Goal: Information Seeking & Learning: Learn about a topic

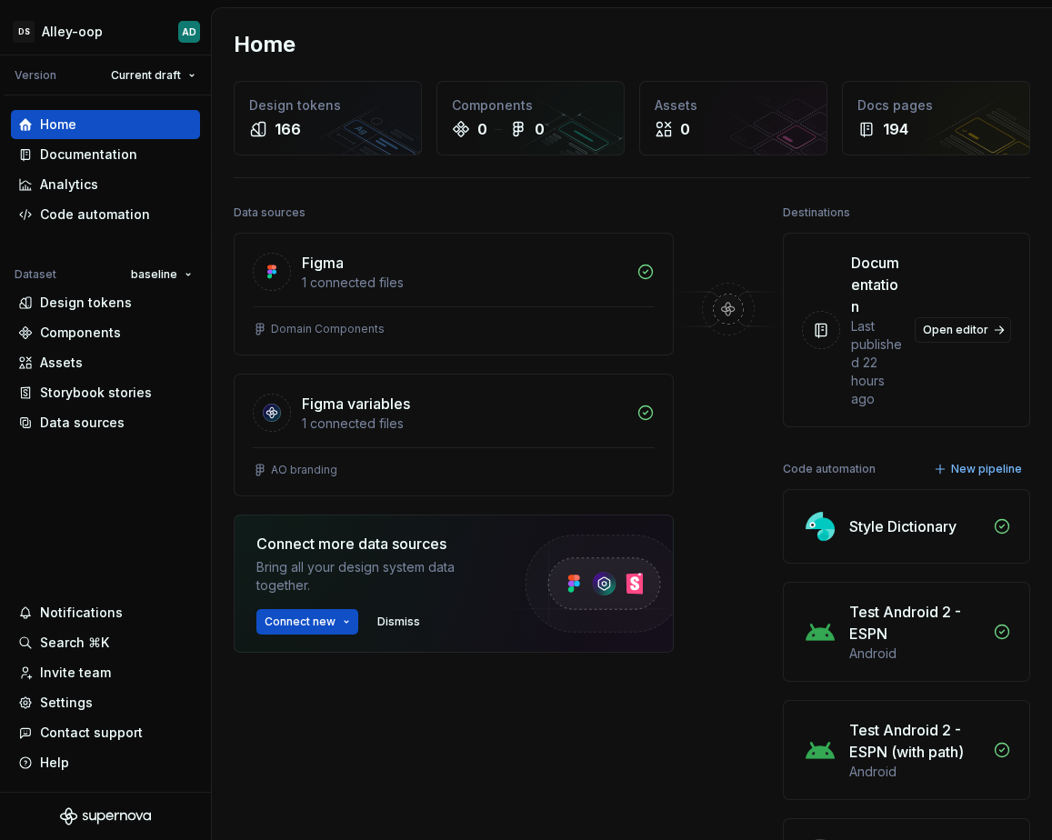
click at [821, 1] on div "[PERSON_NAME]-oop AD Version Current draft Home Documentation Analytics Code au…" at bounding box center [526, 420] width 1052 height 840
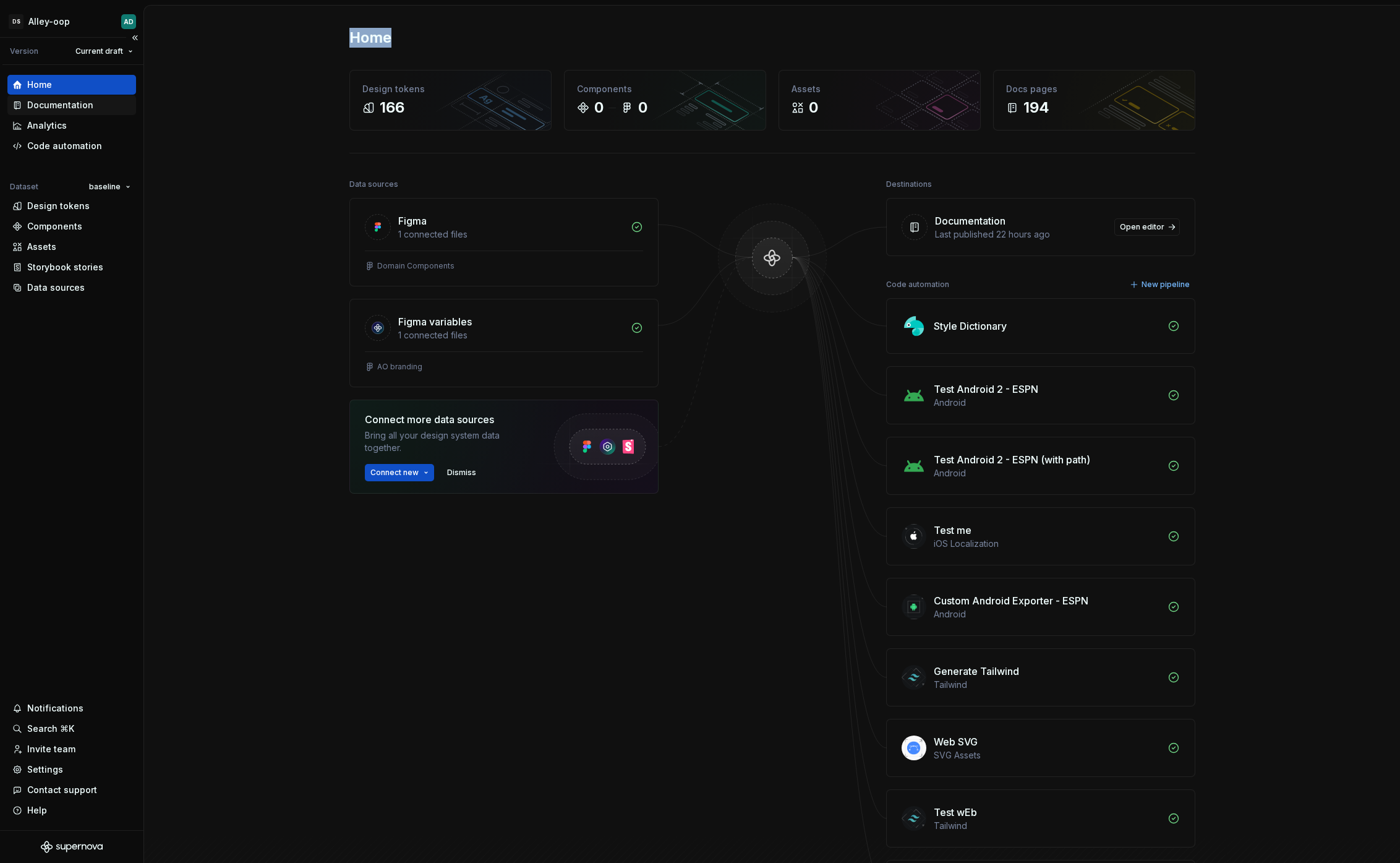
click at [62, 111] on div "Documentation" at bounding box center [60, 105] width 66 height 12
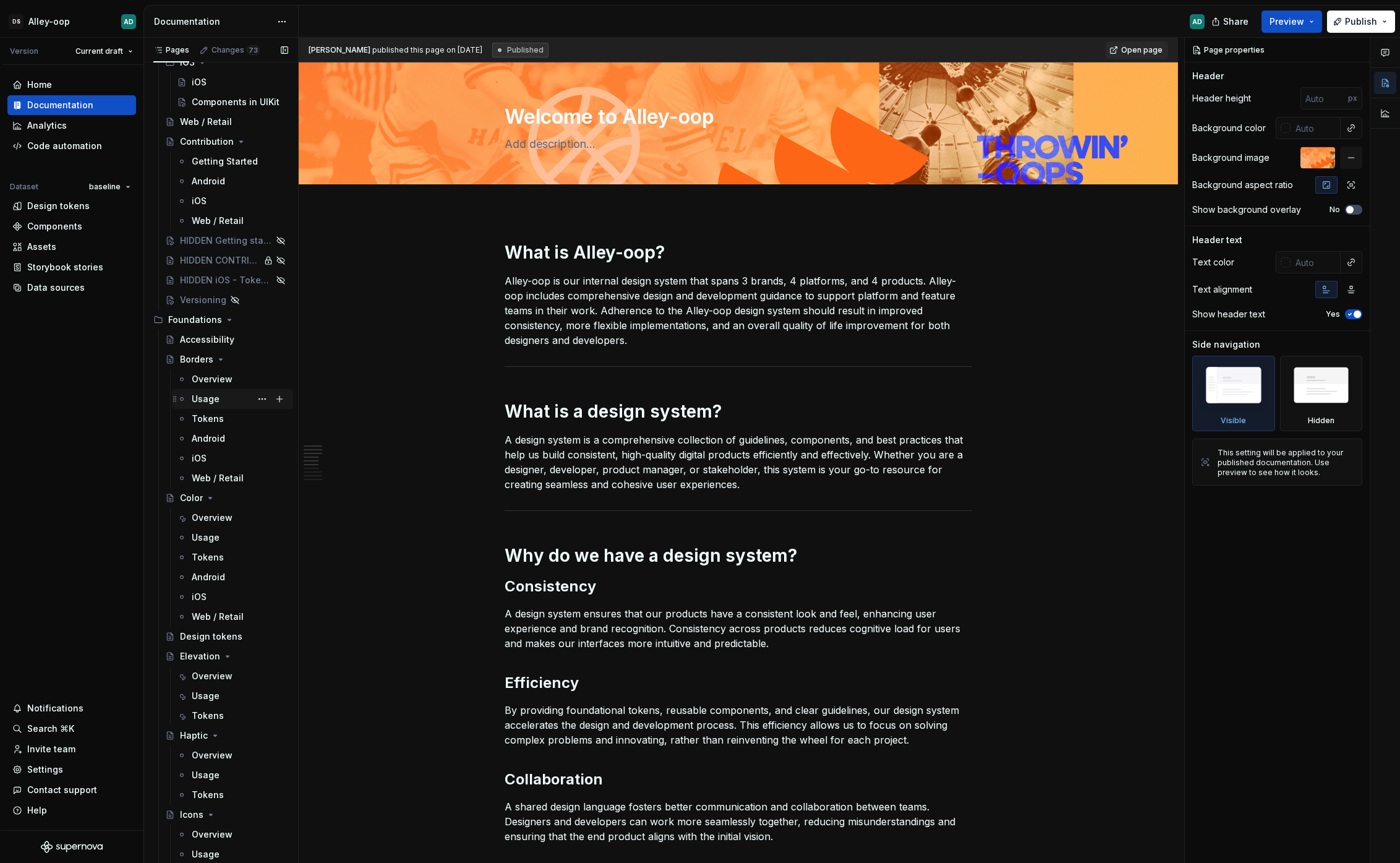
scroll to position [217, 0]
click at [202, 315] on div "Foundations" at bounding box center [194, 318] width 54 height 12
click at [201, 517] on div "Alert" at bounding box center [234, 515] width 108 height 17
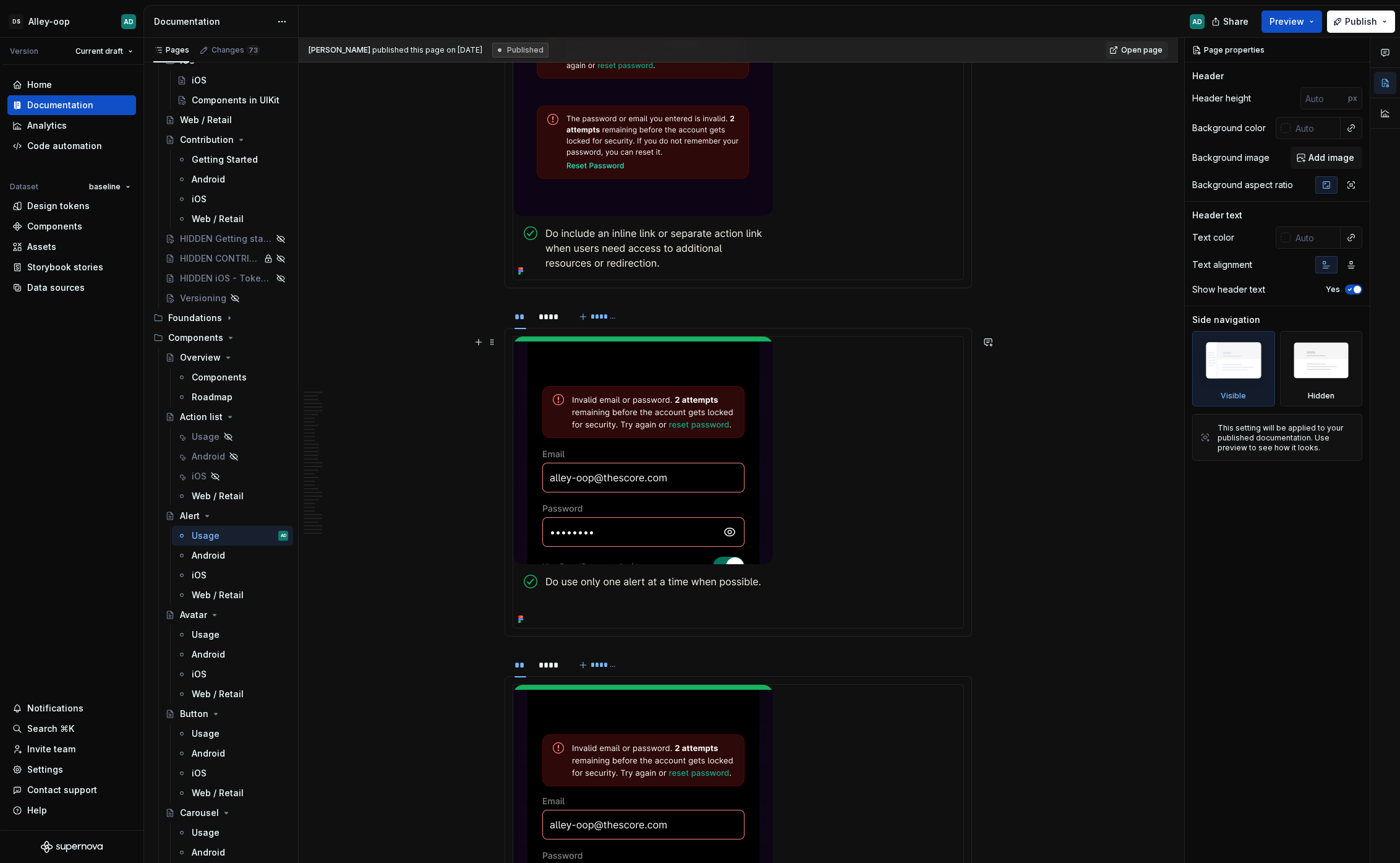
scroll to position [9058, 0]
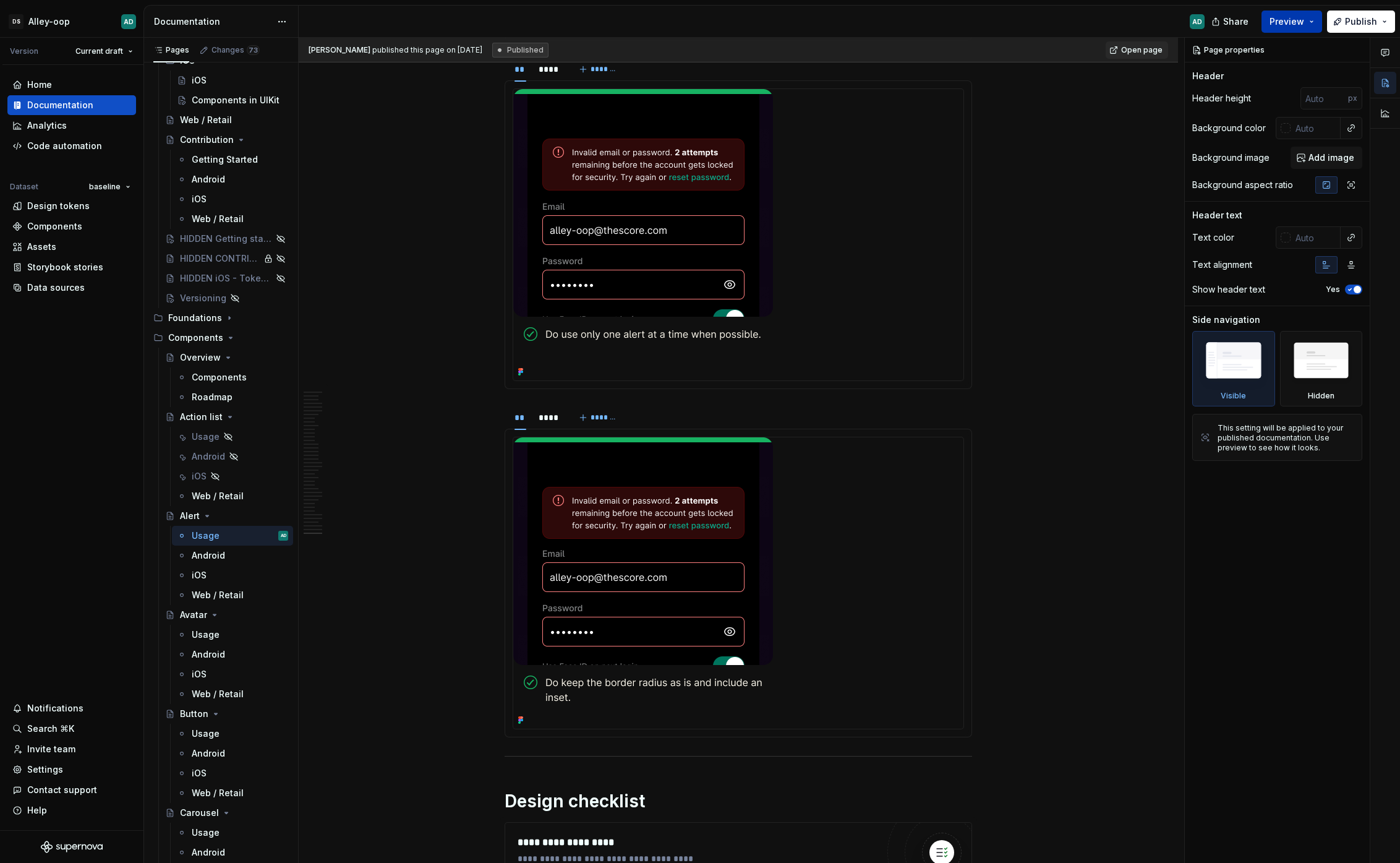
click at [715, 13] on button "Preview" at bounding box center [1291, 21] width 61 height 22
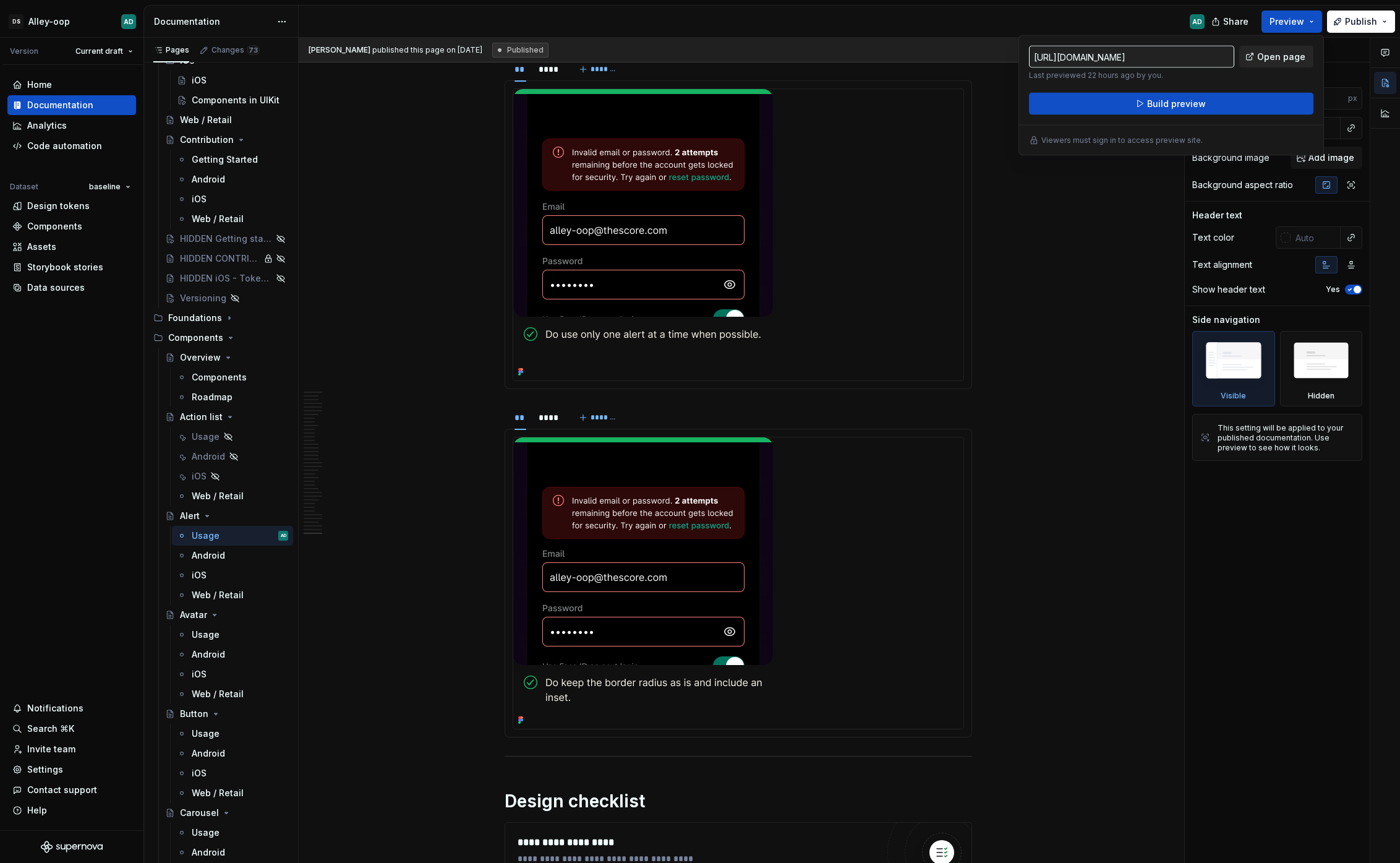
click at [715, 56] on span "Open page" at bounding box center [1281, 57] width 48 height 12
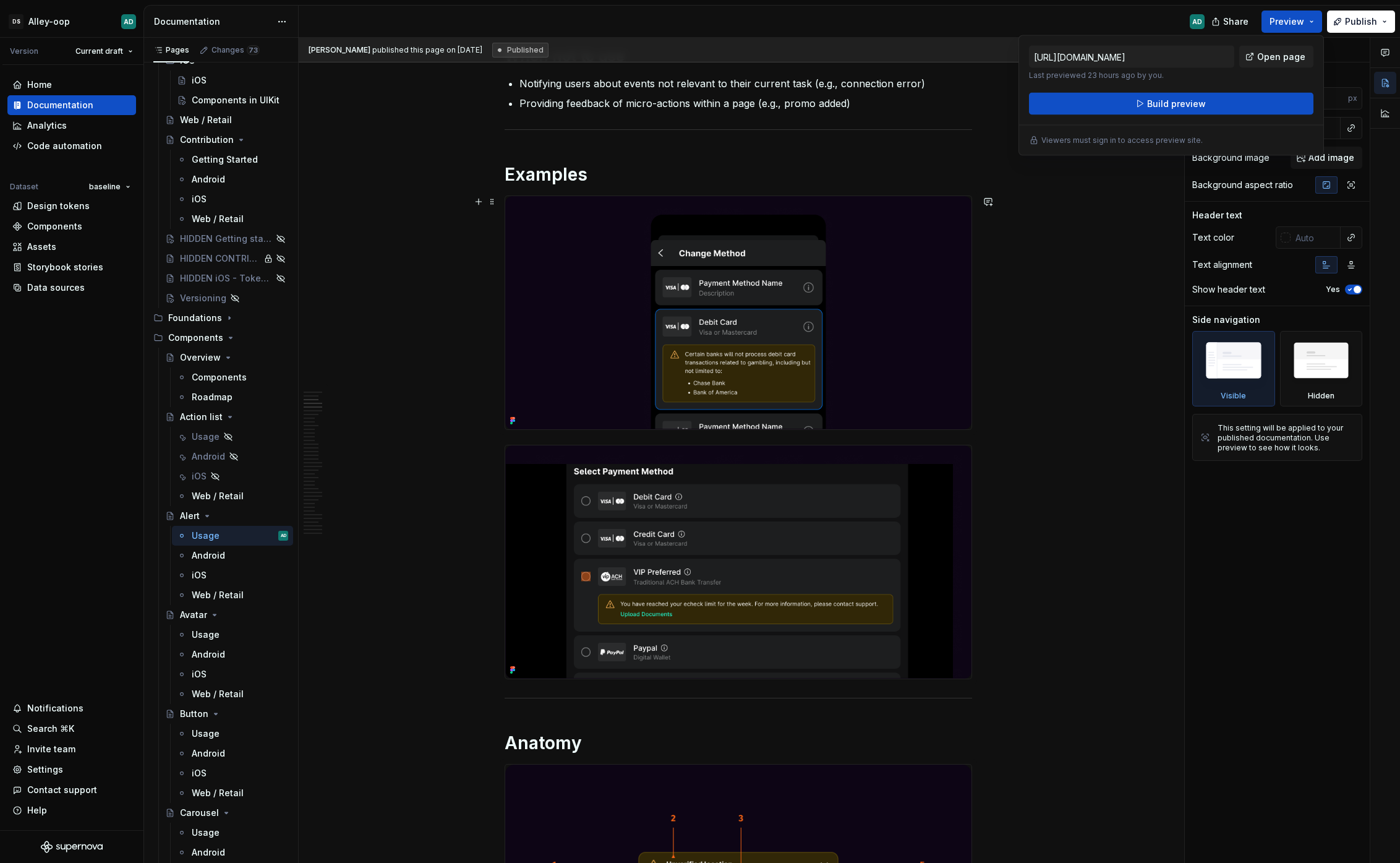
scroll to position [0, 0]
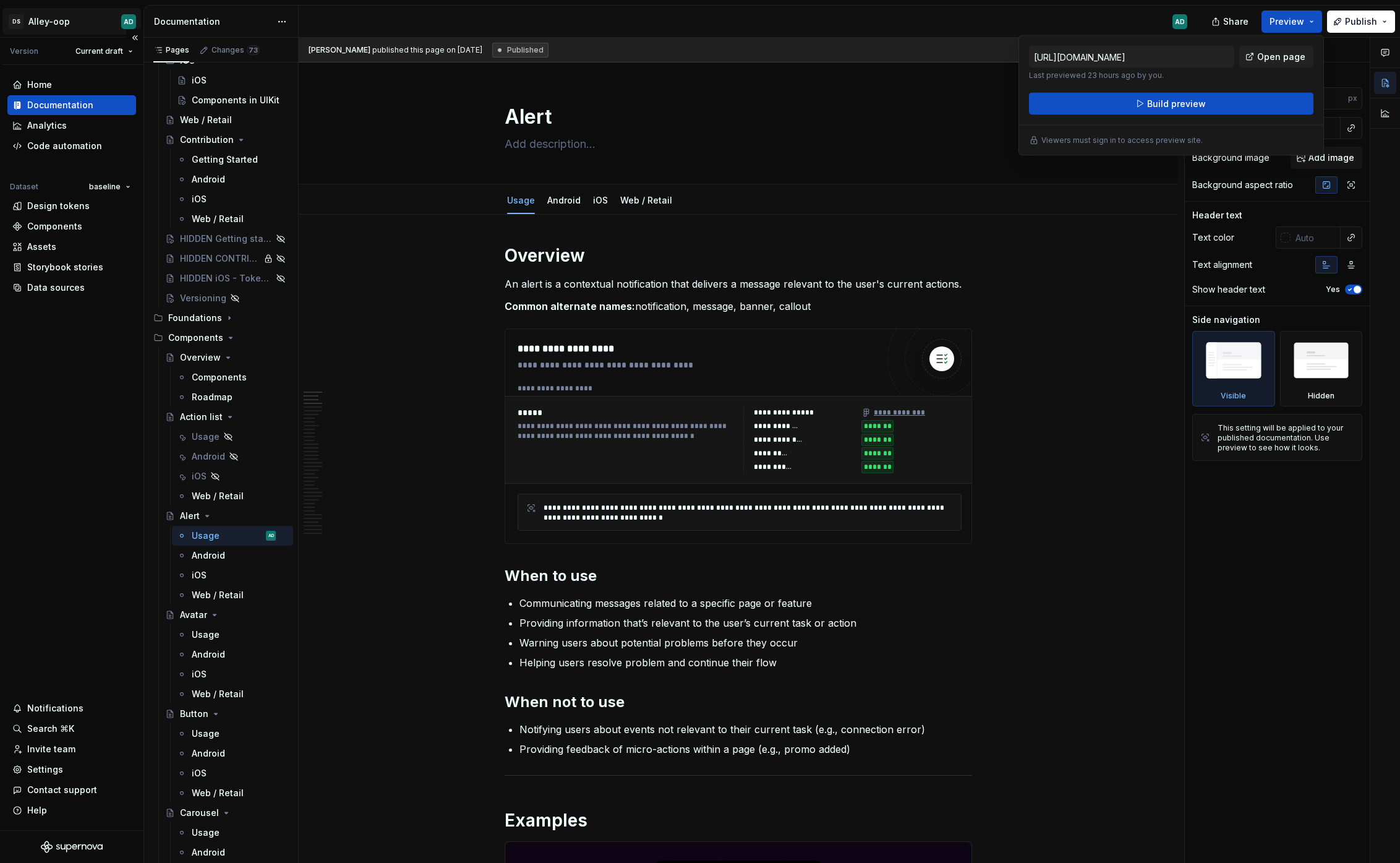
type textarea "*"
